Goal: Use online tool/utility: Utilize a website feature to perform a specific function

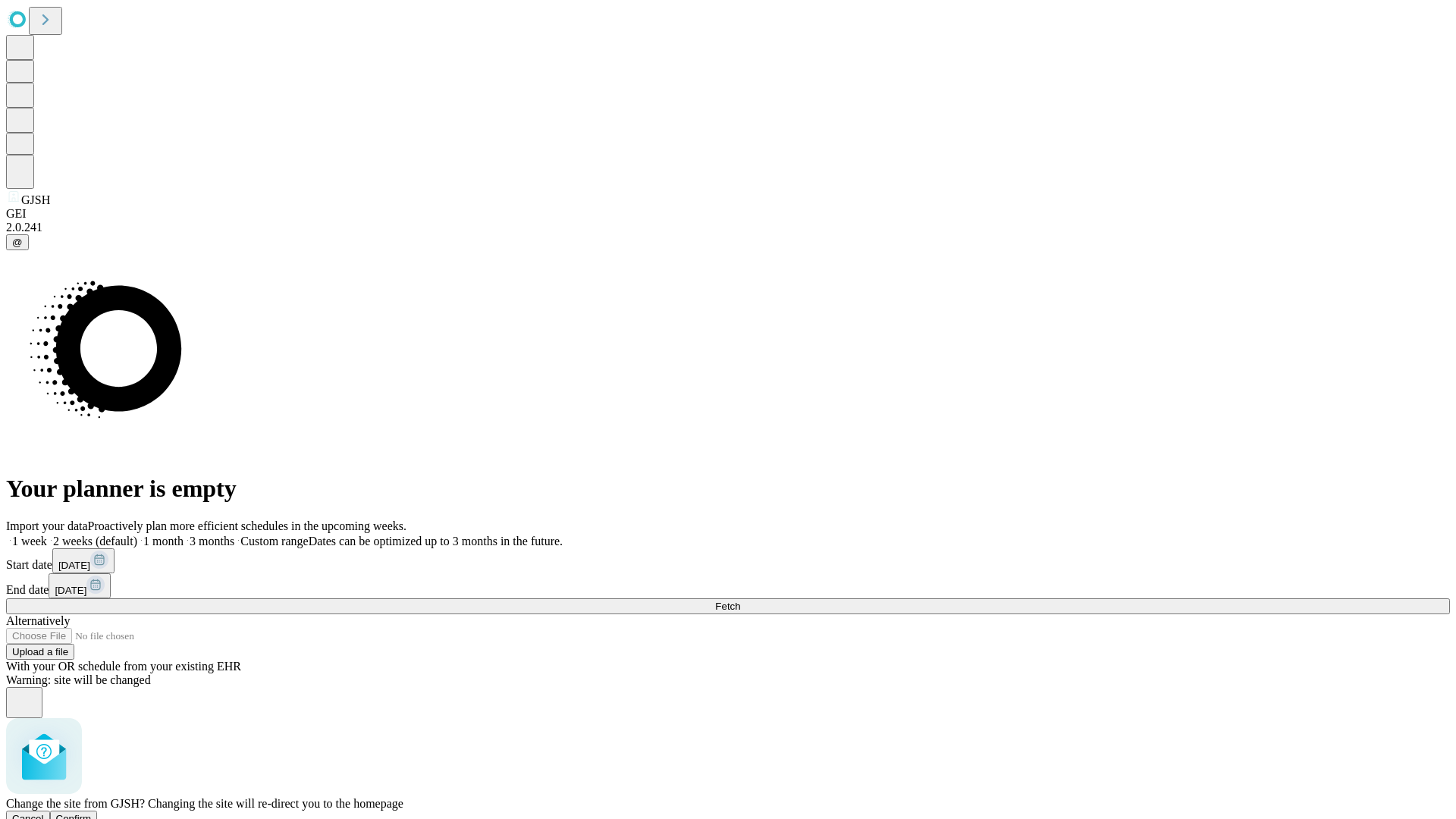
click at [92, 813] on span "Confirm" at bounding box center [73, 818] width 35 height 11
click at [47, 534] on label "1 week" at bounding box center [26, 540] width 41 height 13
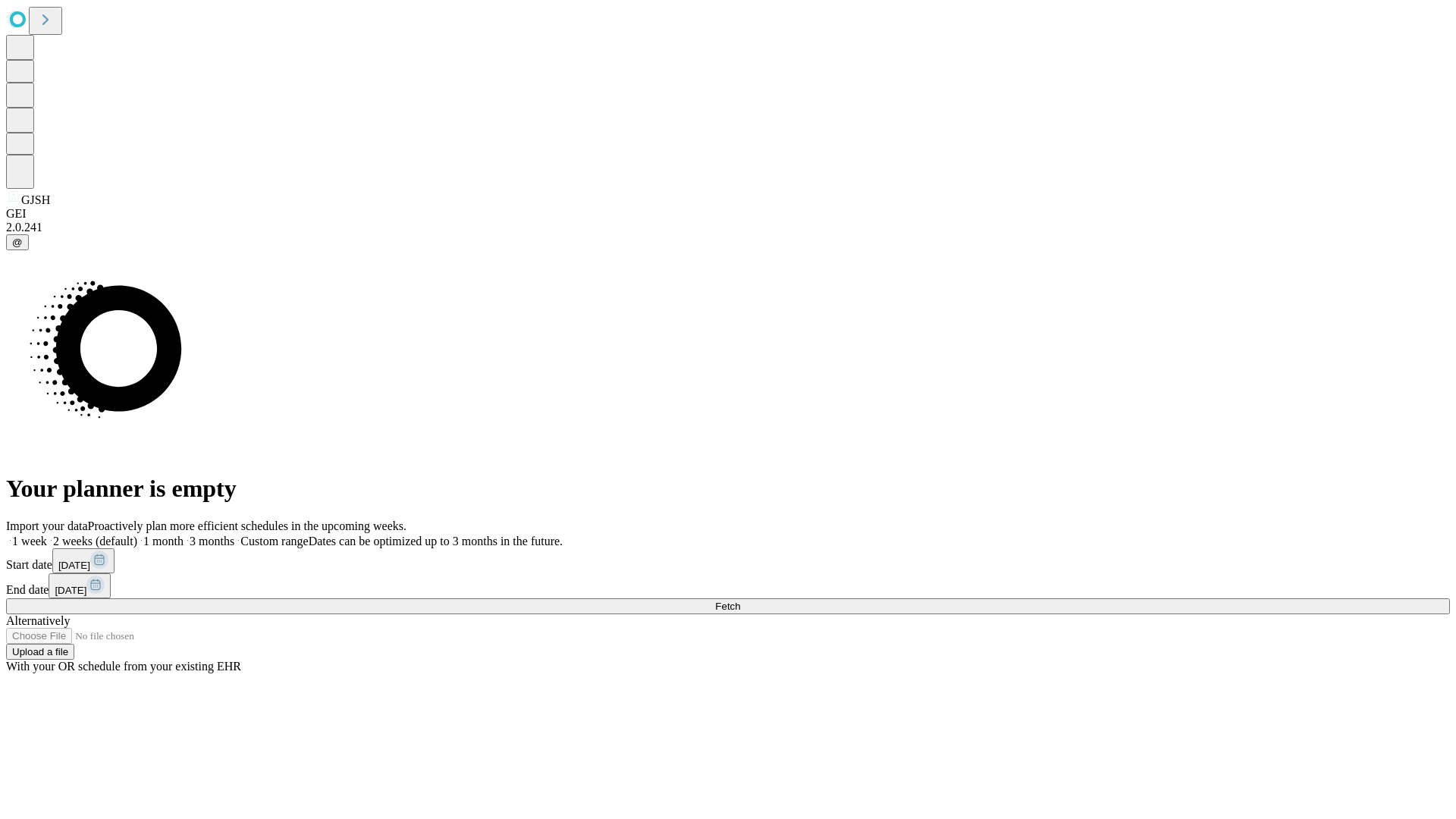
click at [740, 600] on span "Fetch" at bounding box center [728, 605] width 25 height 11
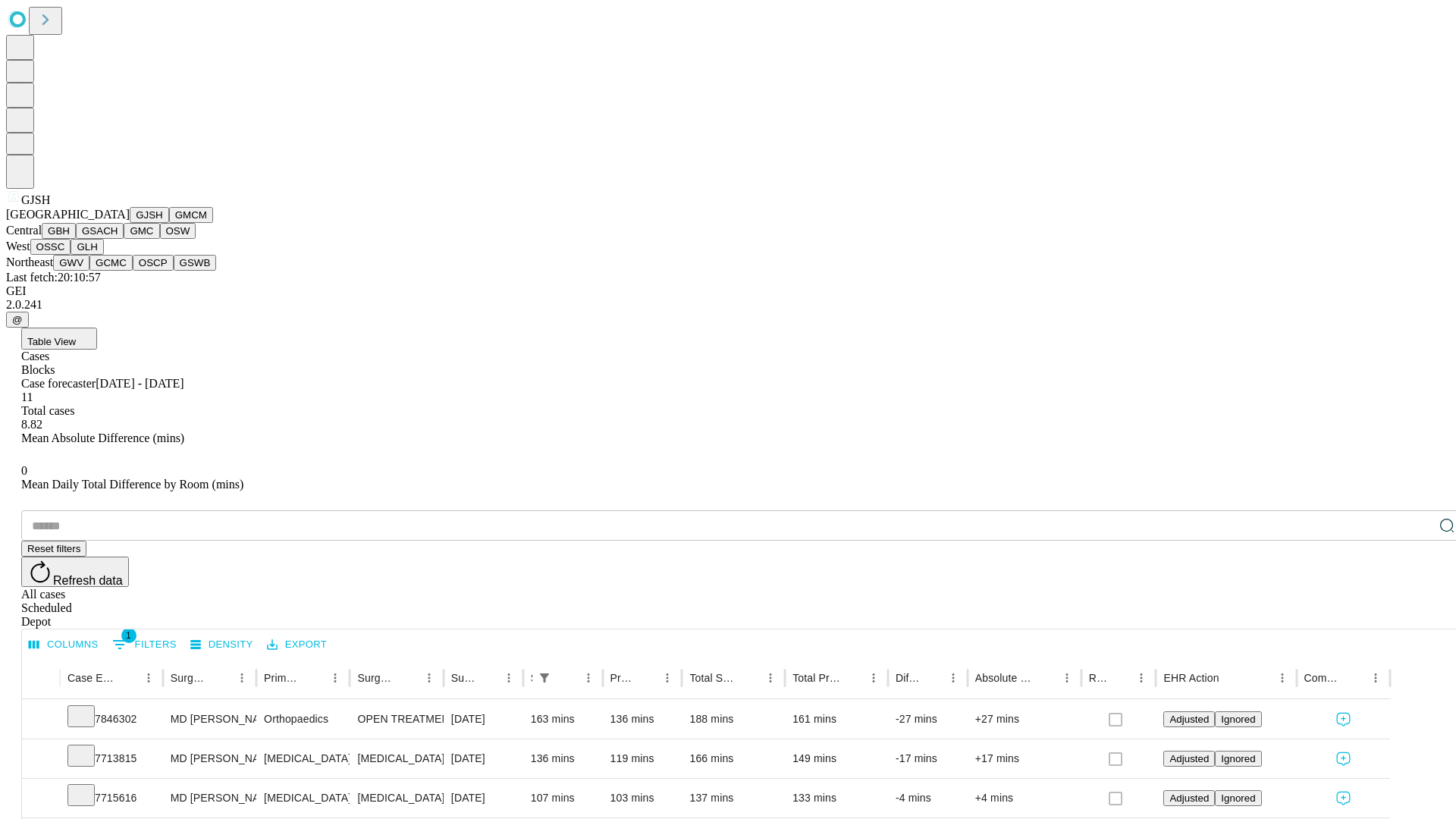
click at [169, 223] on button "GMCM" at bounding box center [191, 214] width 44 height 16
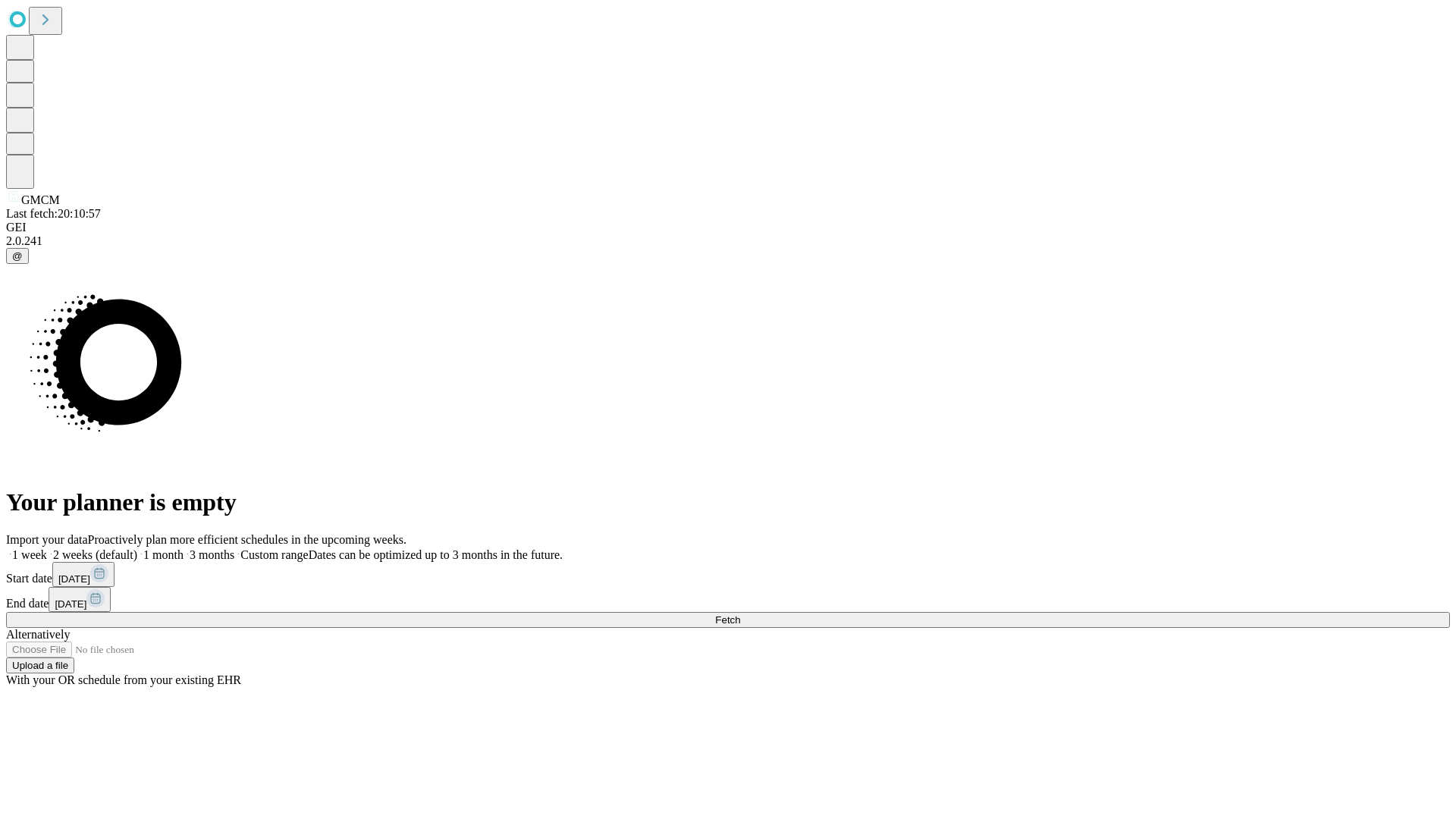
click at [47, 548] on label "1 week" at bounding box center [26, 554] width 41 height 13
click at [740, 615] on span "Fetch" at bounding box center [728, 620] width 25 height 11
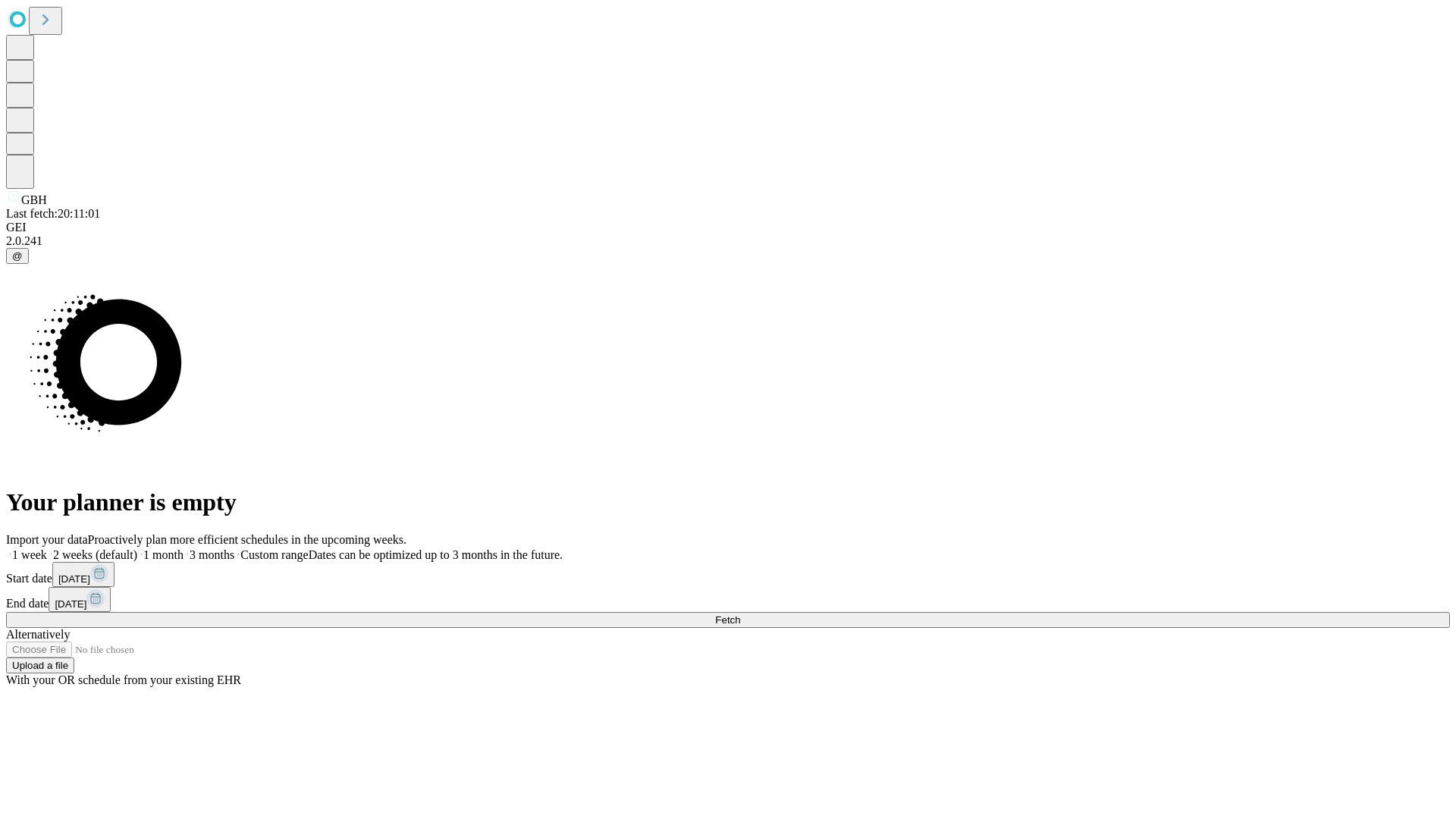
click at [47, 548] on label "1 week" at bounding box center [26, 554] width 41 height 13
click at [740, 615] on span "Fetch" at bounding box center [728, 620] width 25 height 11
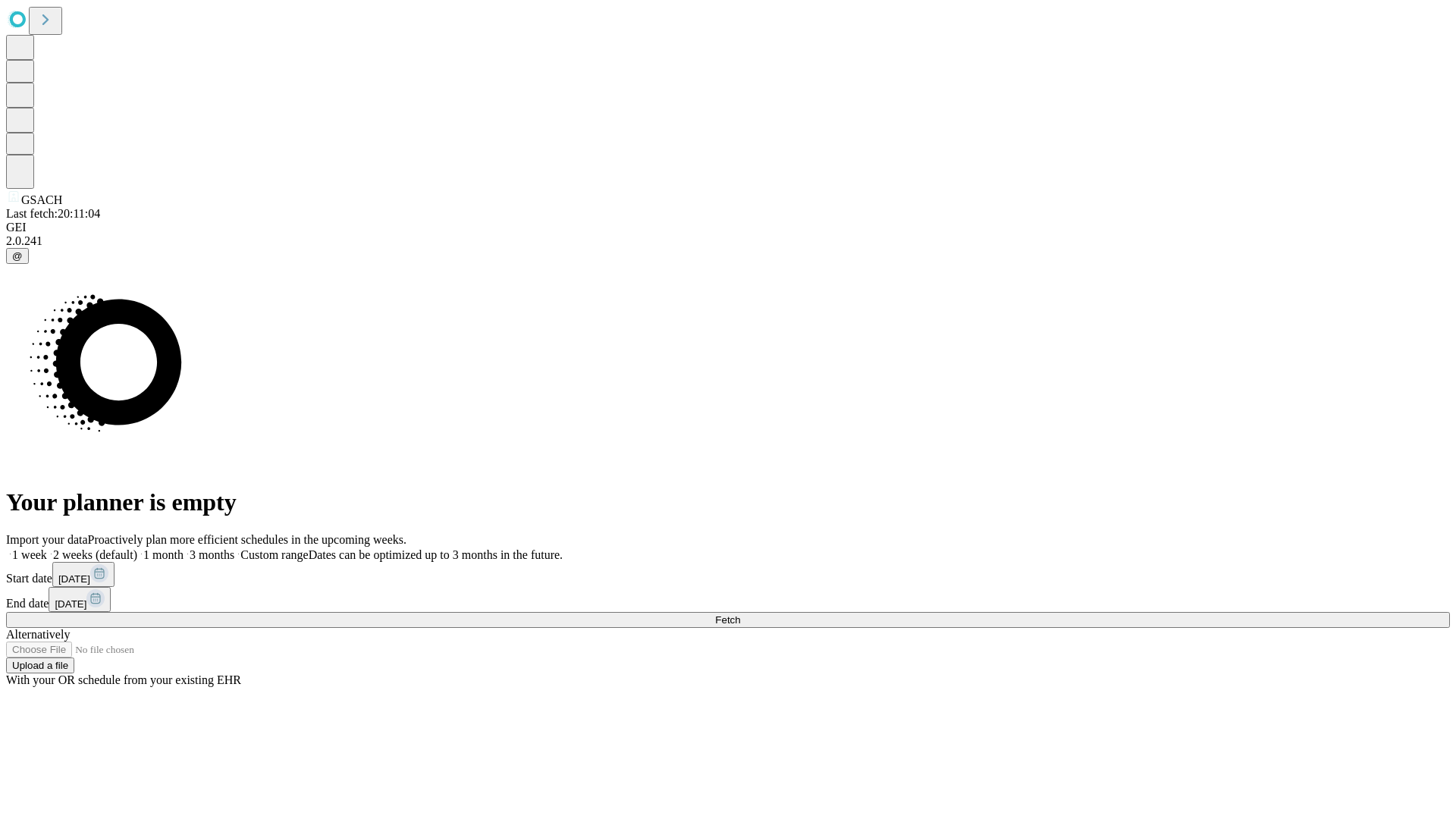
click at [47, 548] on label "1 week" at bounding box center [26, 554] width 41 height 13
click at [740, 615] on span "Fetch" at bounding box center [728, 620] width 25 height 11
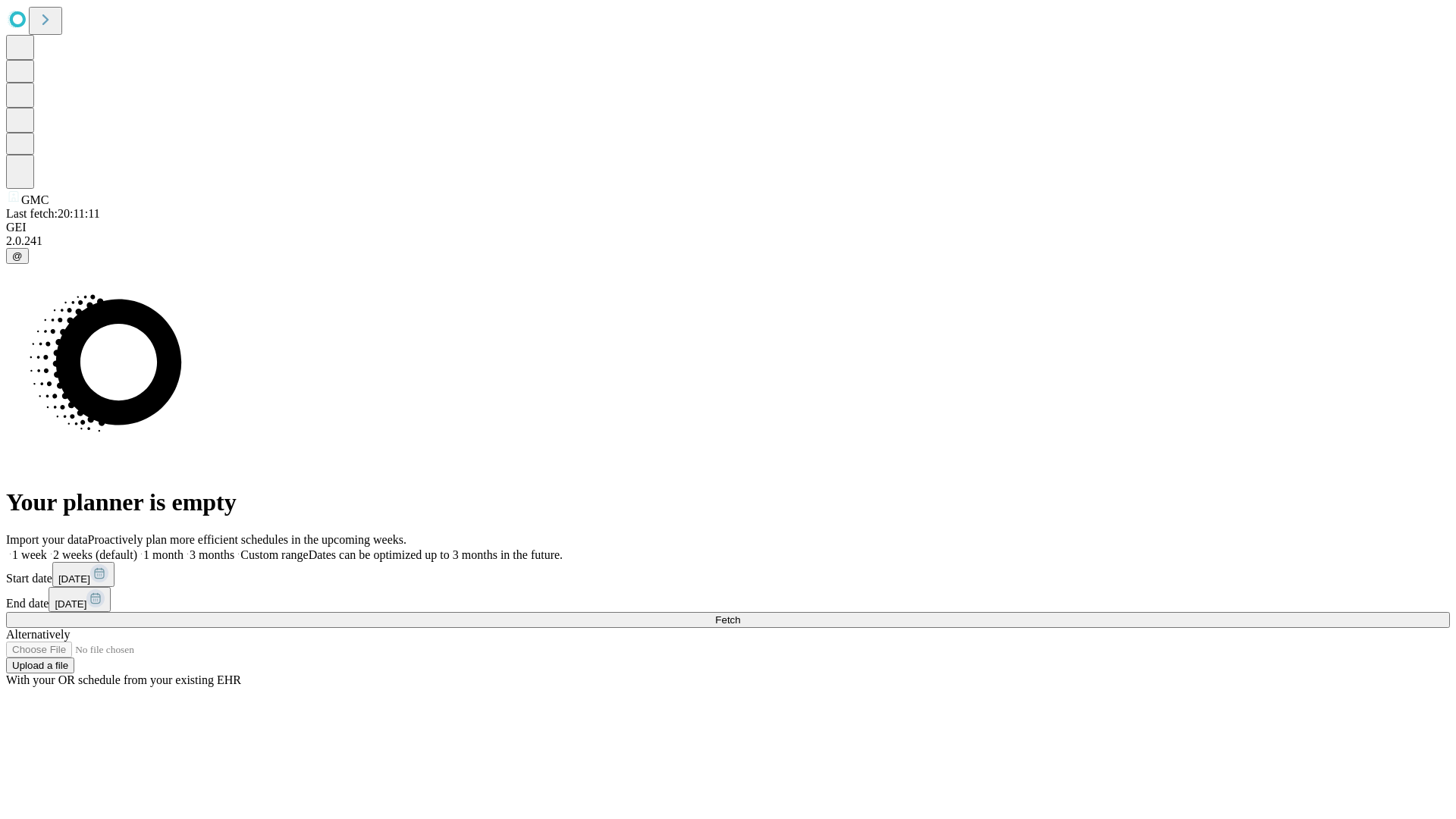
click at [47, 548] on label "1 week" at bounding box center [26, 554] width 41 height 13
click at [740, 615] on span "Fetch" at bounding box center [728, 620] width 25 height 11
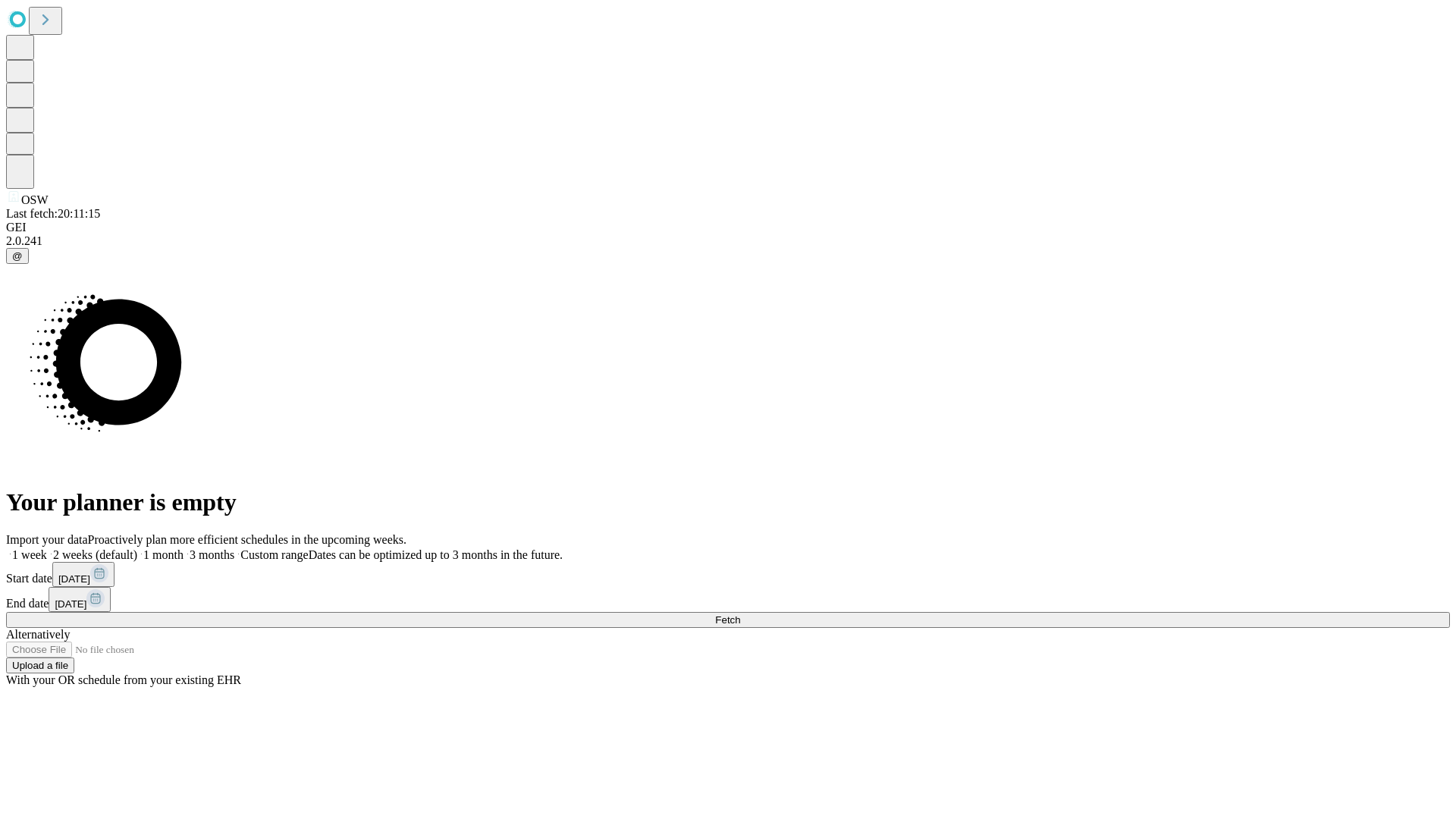
click at [47, 548] on label "1 week" at bounding box center [26, 554] width 41 height 13
click at [740, 615] on span "Fetch" at bounding box center [728, 620] width 25 height 11
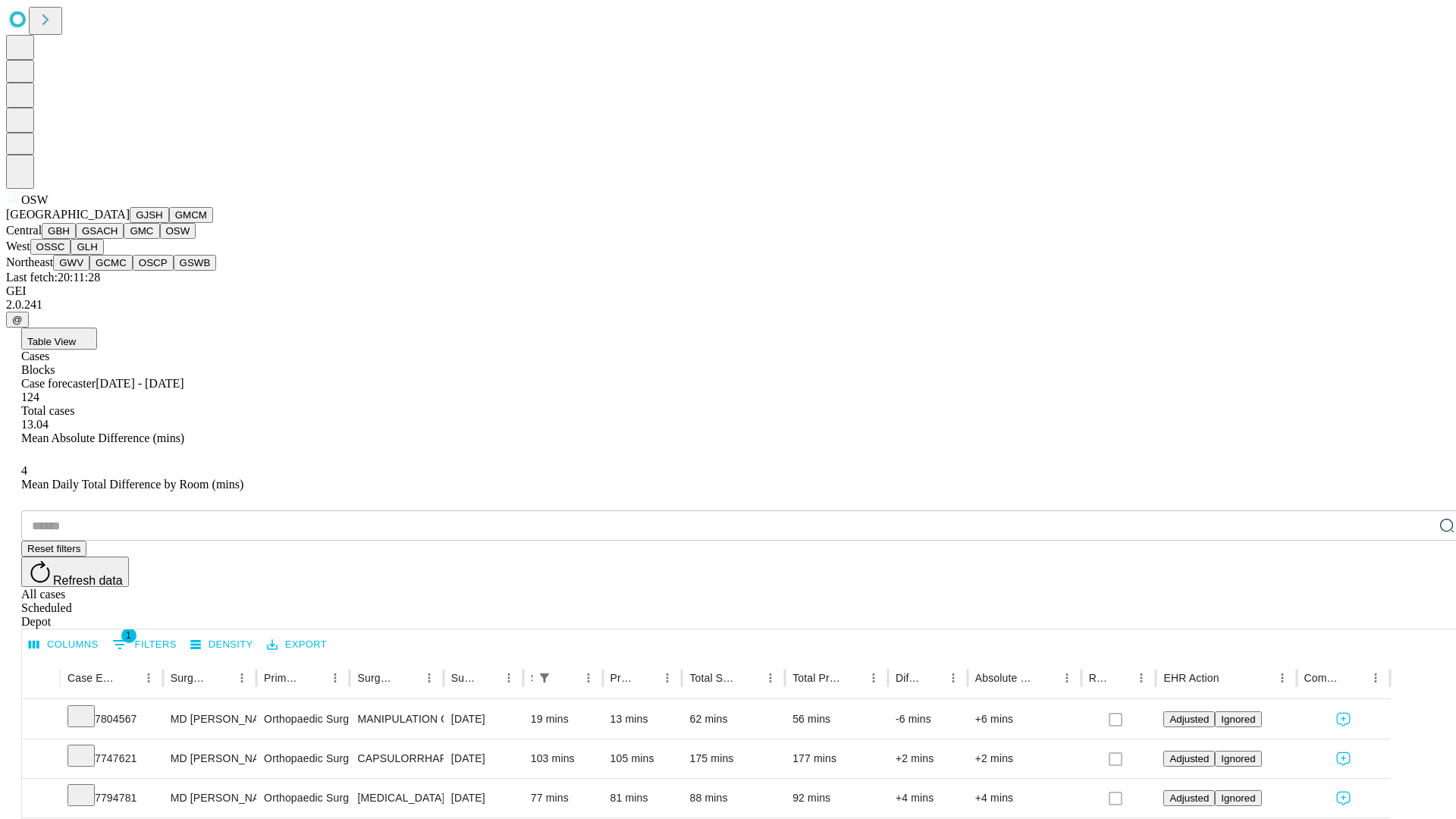
click at [71, 255] on button "OSSC" at bounding box center [51, 247] width 41 height 16
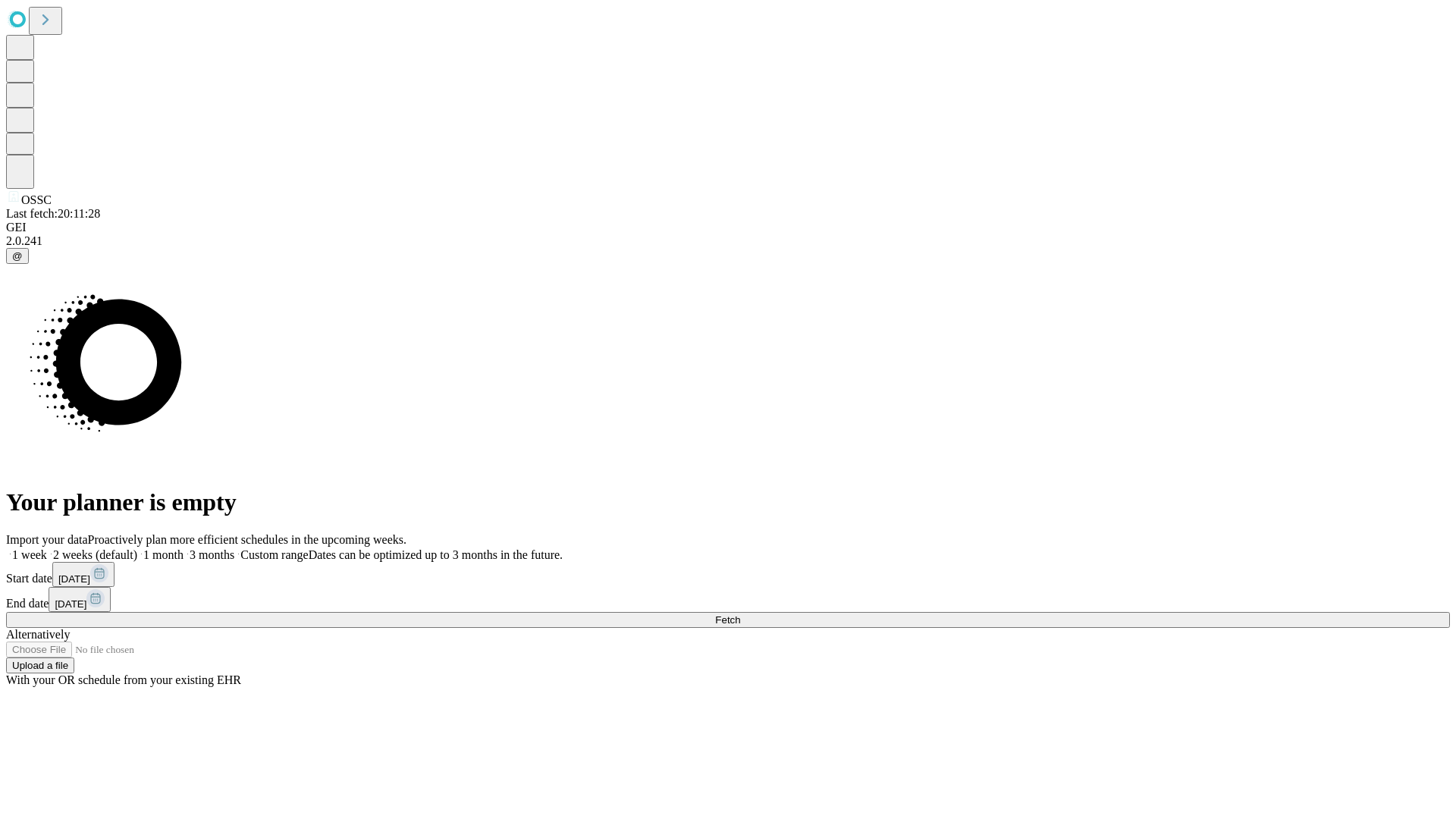
click at [47, 548] on label "1 week" at bounding box center [26, 554] width 41 height 13
click at [740, 615] on span "Fetch" at bounding box center [728, 620] width 25 height 11
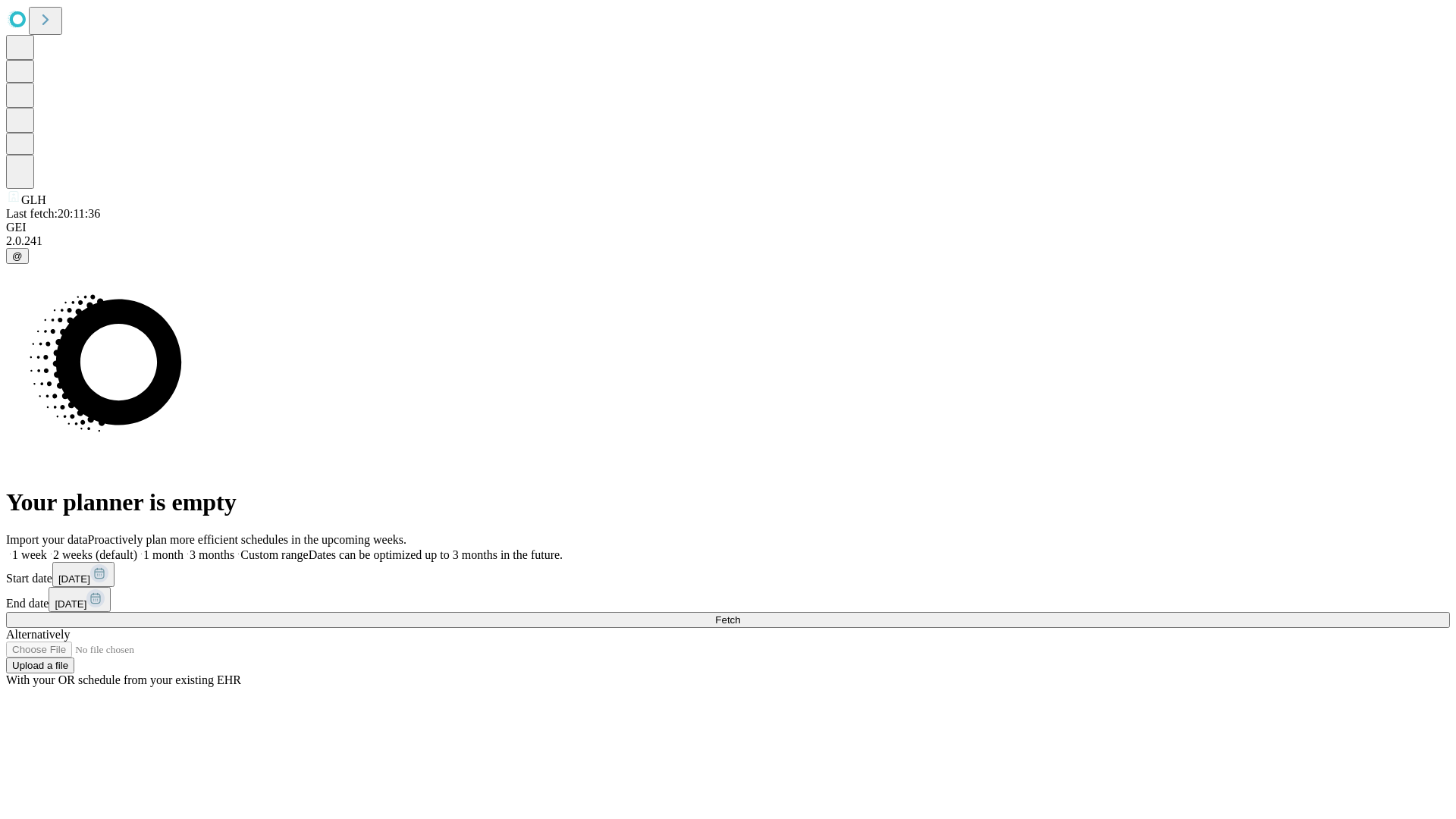
click at [740, 615] on span "Fetch" at bounding box center [728, 620] width 25 height 11
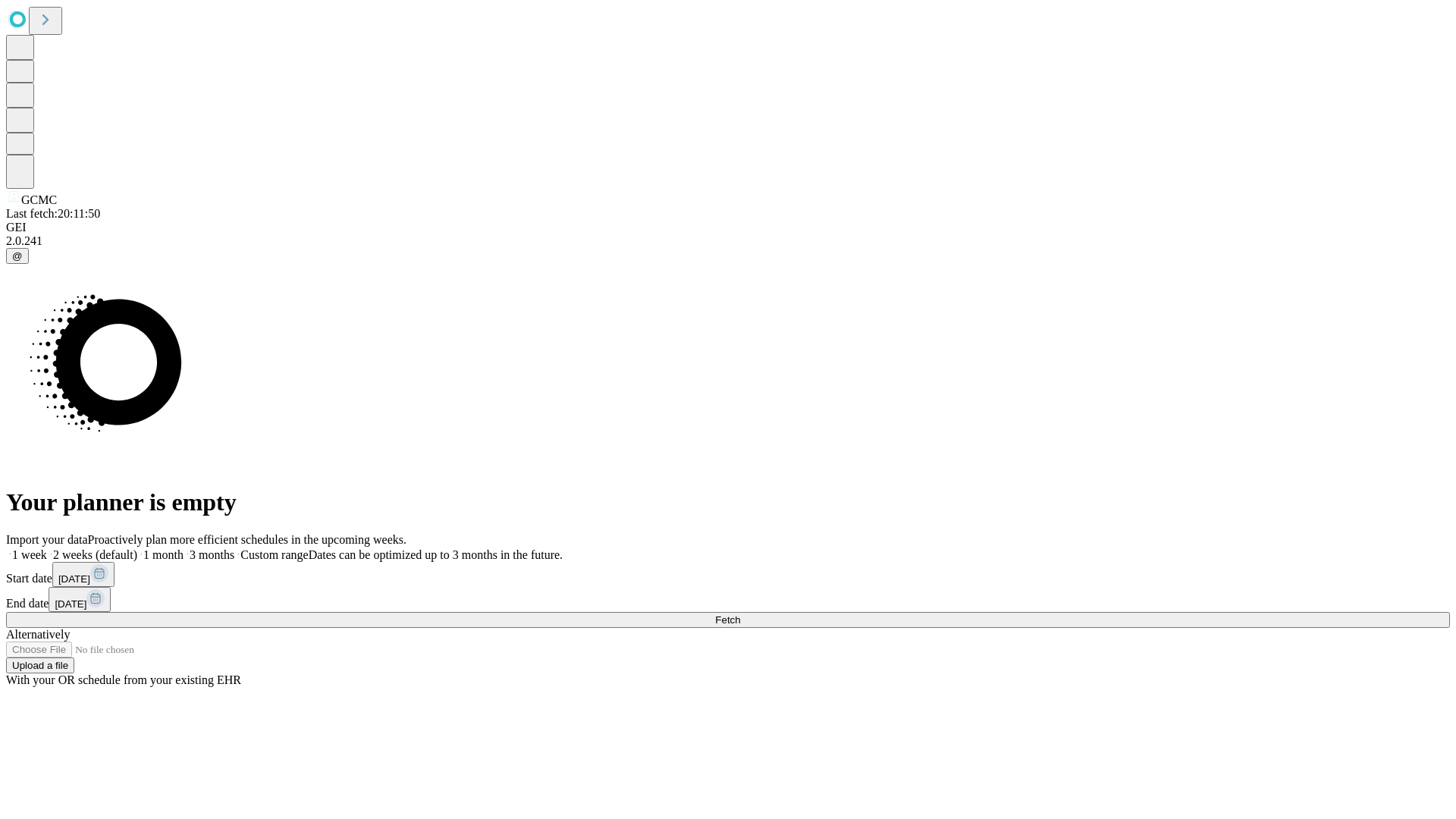
click at [47, 548] on label "1 week" at bounding box center [26, 554] width 41 height 13
click at [740, 615] on span "Fetch" at bounding box center [728, 620] width 25 height 11
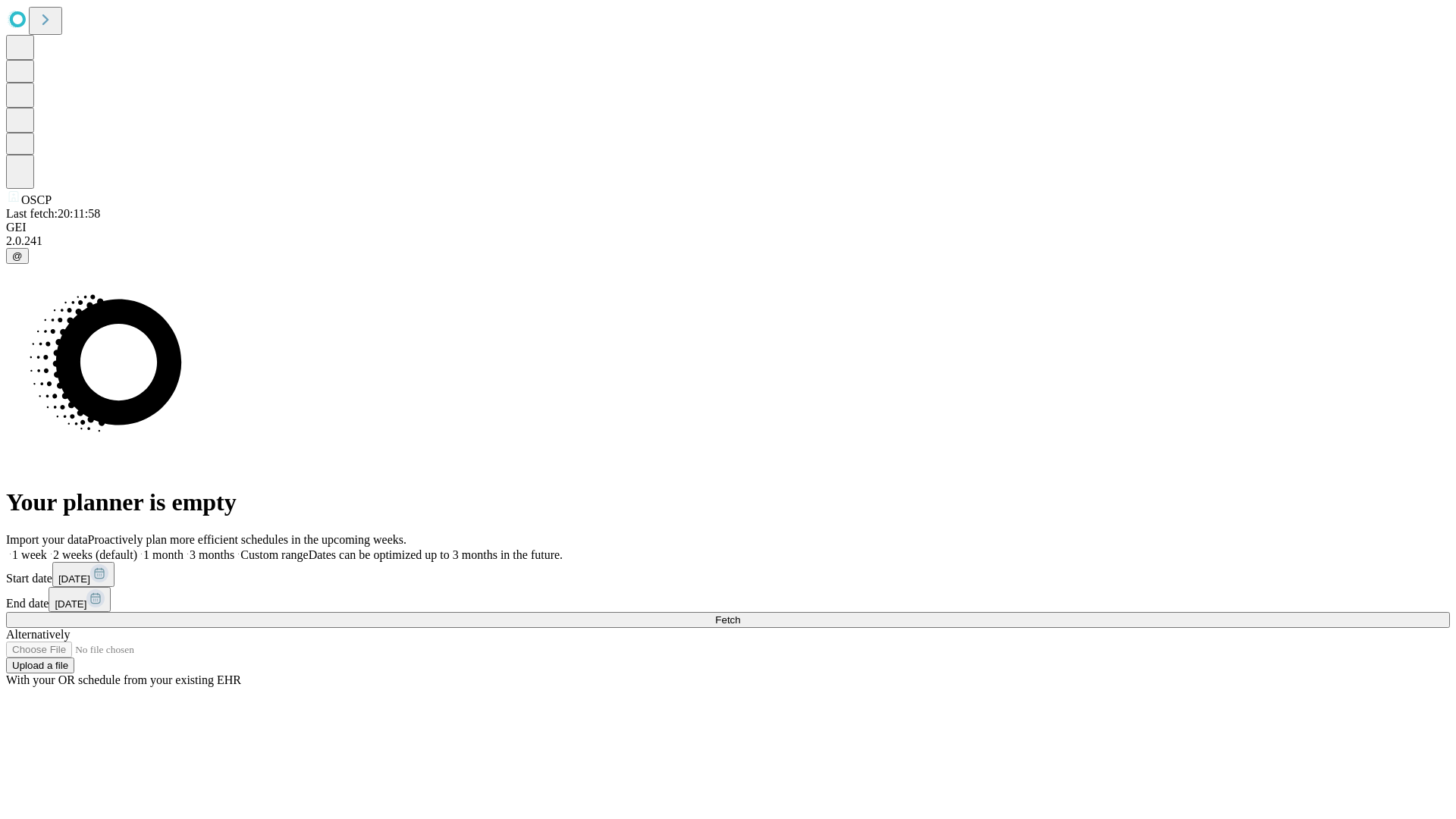
click at [47, 548] on label "1 week" at bounding box center [26, 554] width 41 height 13
click at [740, 615] on span "Fetch" at bounding box center [728, 620] width 25 height 11
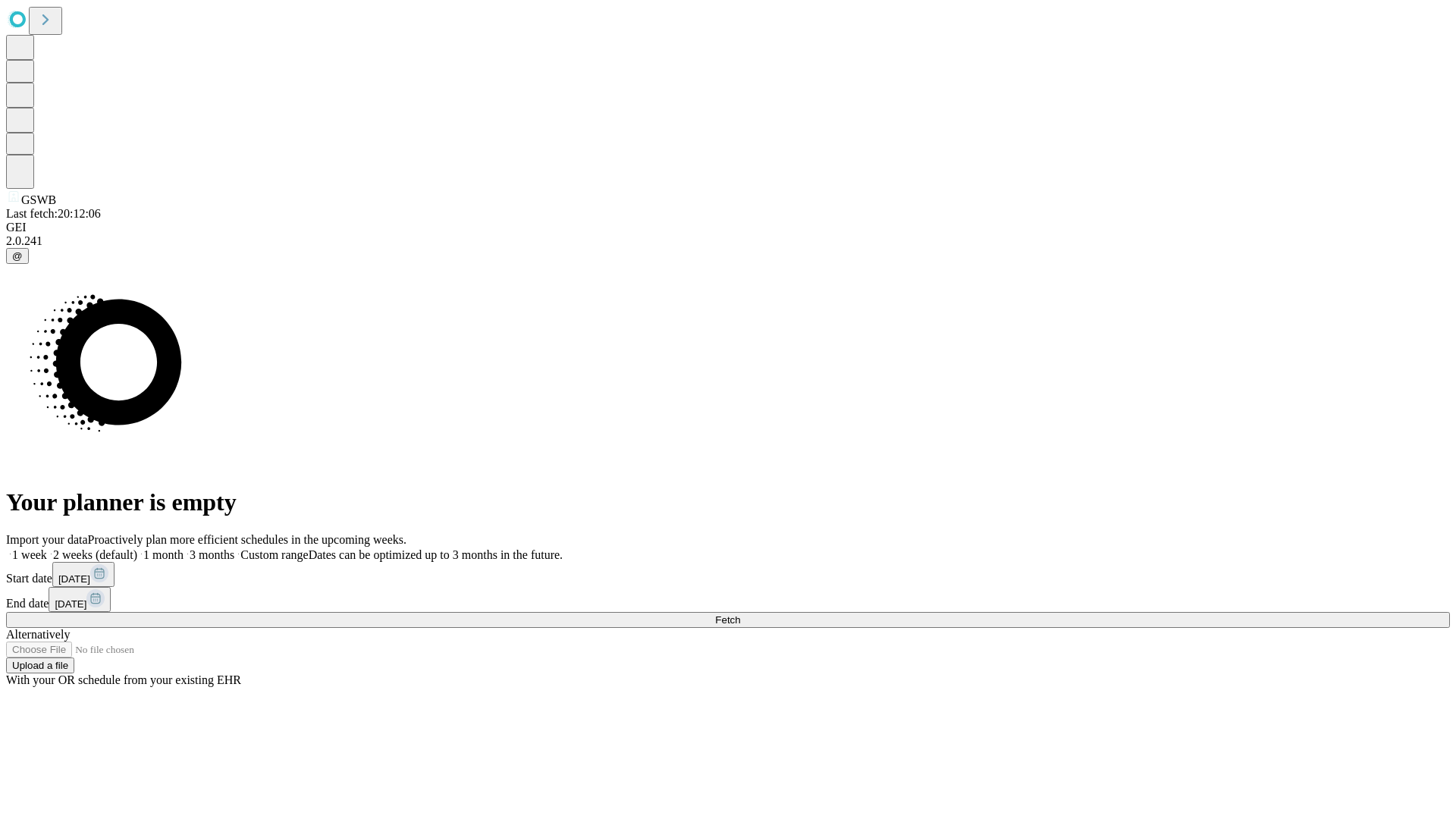
click at [740, 615] on span "Fetch" at bounding box center [728, 620] width 25 height 11
